Goal: Find specific page/section: Find specific page/section

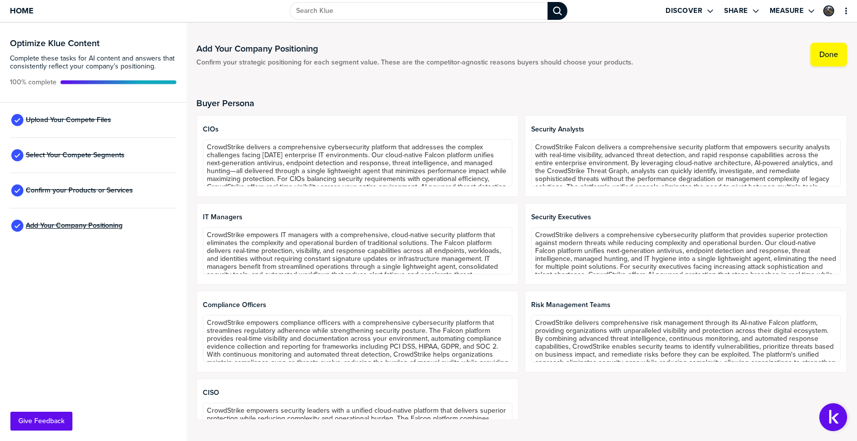
click at [83, 225] on span "Add Your Company Positioning" at bounding box center [74, 226] width 97 height 8
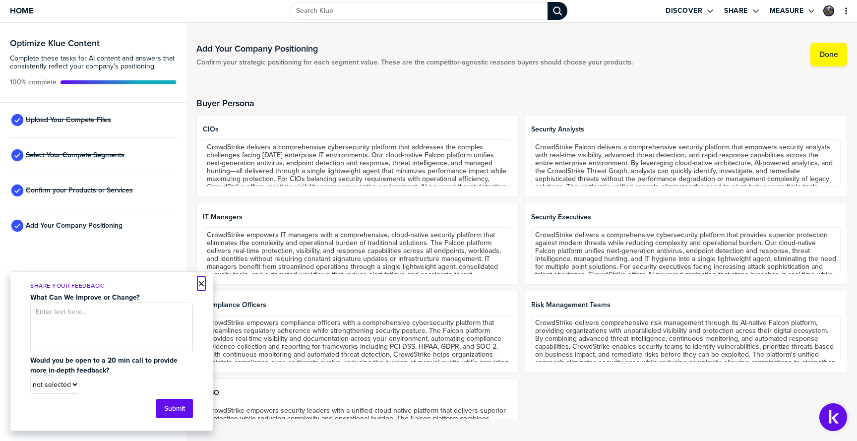
click at [203, 280] on button "×" at bounding box center [201, 284] width 7 height 12
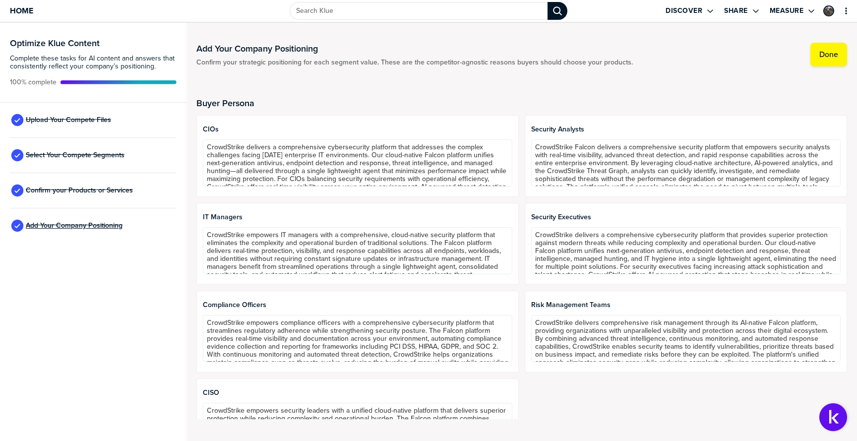
click at [79, 227] on span "Add Your Company Positioning" at bounding box center [74, 226] width 97 height 8
click at [59, 225] on span "Add Your Company Positioning" at bounding box center [74, 226] width 97 height 8
click at [75, 191] on span "Confirm your Products or Services" at bounding box center [79, 190] width 107 height 8
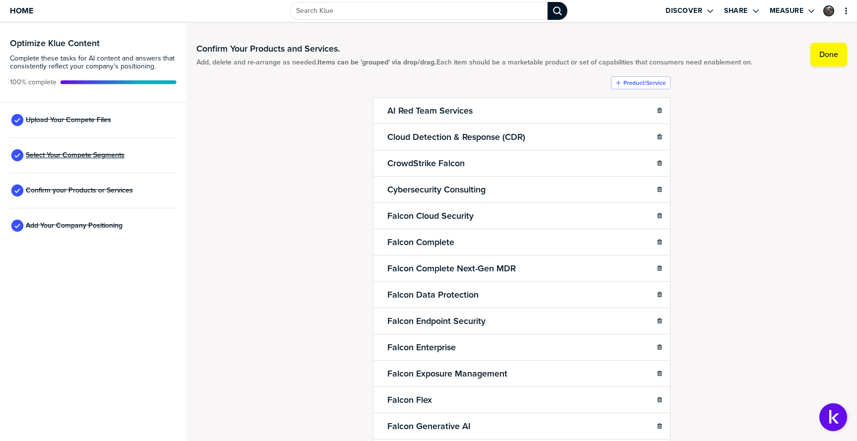
click at [90, 159] on span "Select Your Compete Segments" at bounding box center [75, 155] width 99 height 8
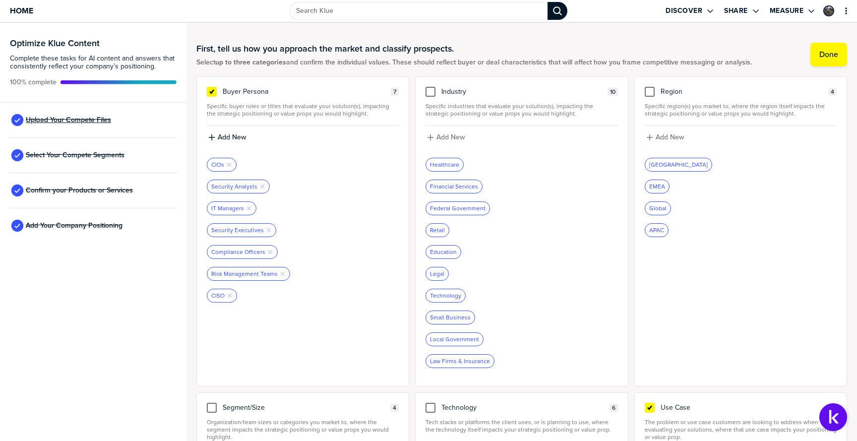
click at [86, 121] on span "Upload Your Compete Files" at bounding box center [68, 120] width 85 height 8
